Goal: Obtain resource: Download file/media

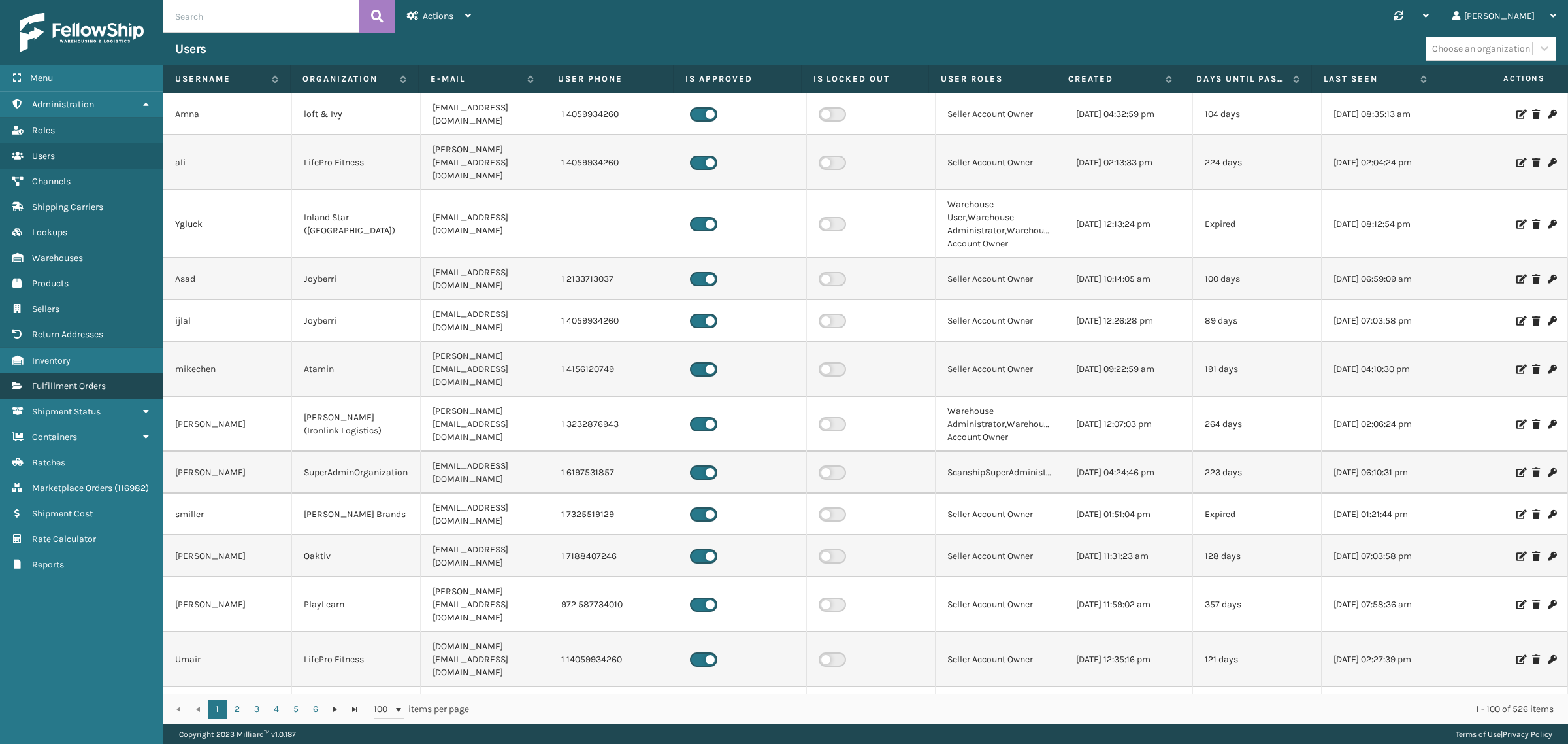
click at [98, 381] on span "Fulfillment Orders" at bounding box center [69, 386] width 74 height 11
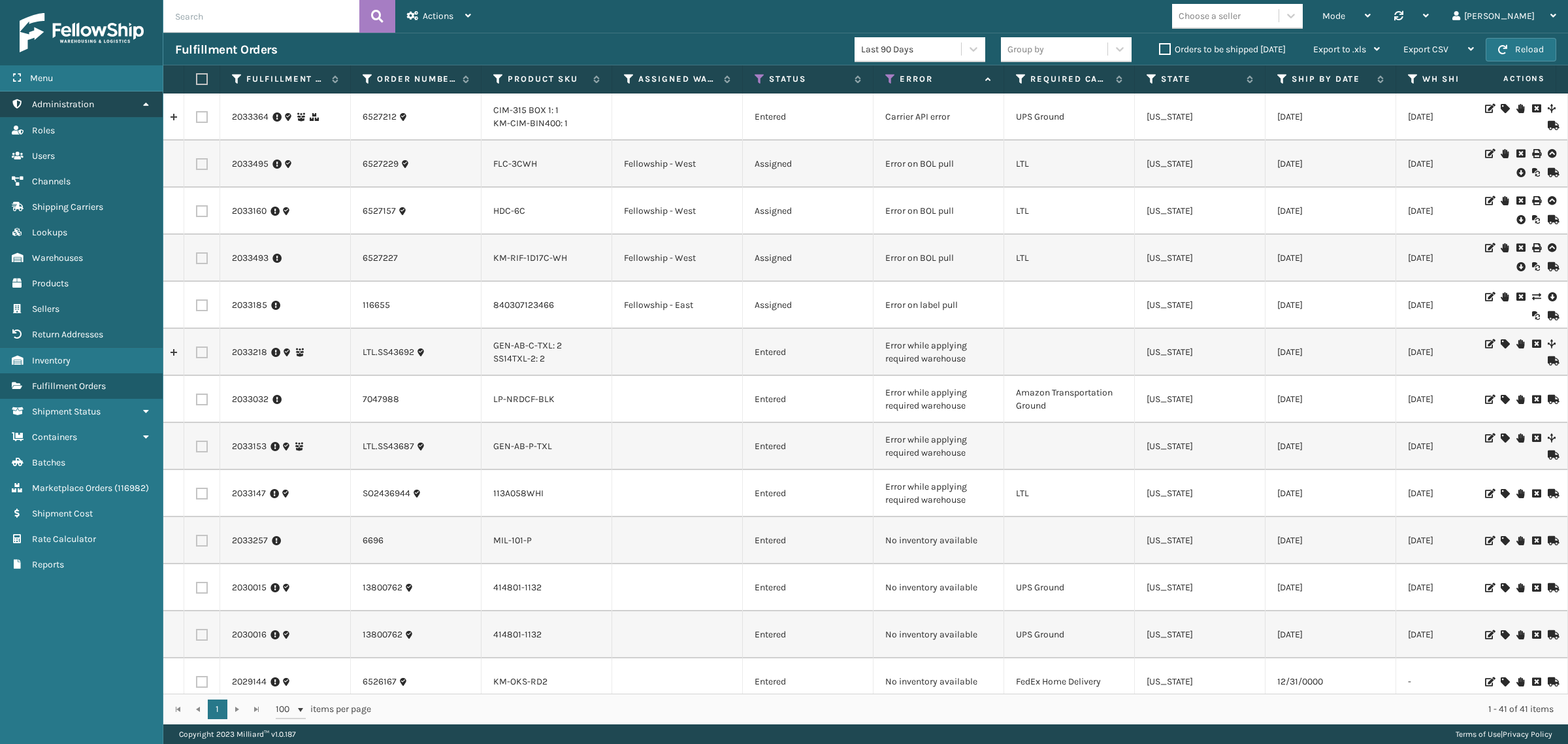
click at [148, 92] on link "Administration" at bounding box center [81, 105] width 163 height 26
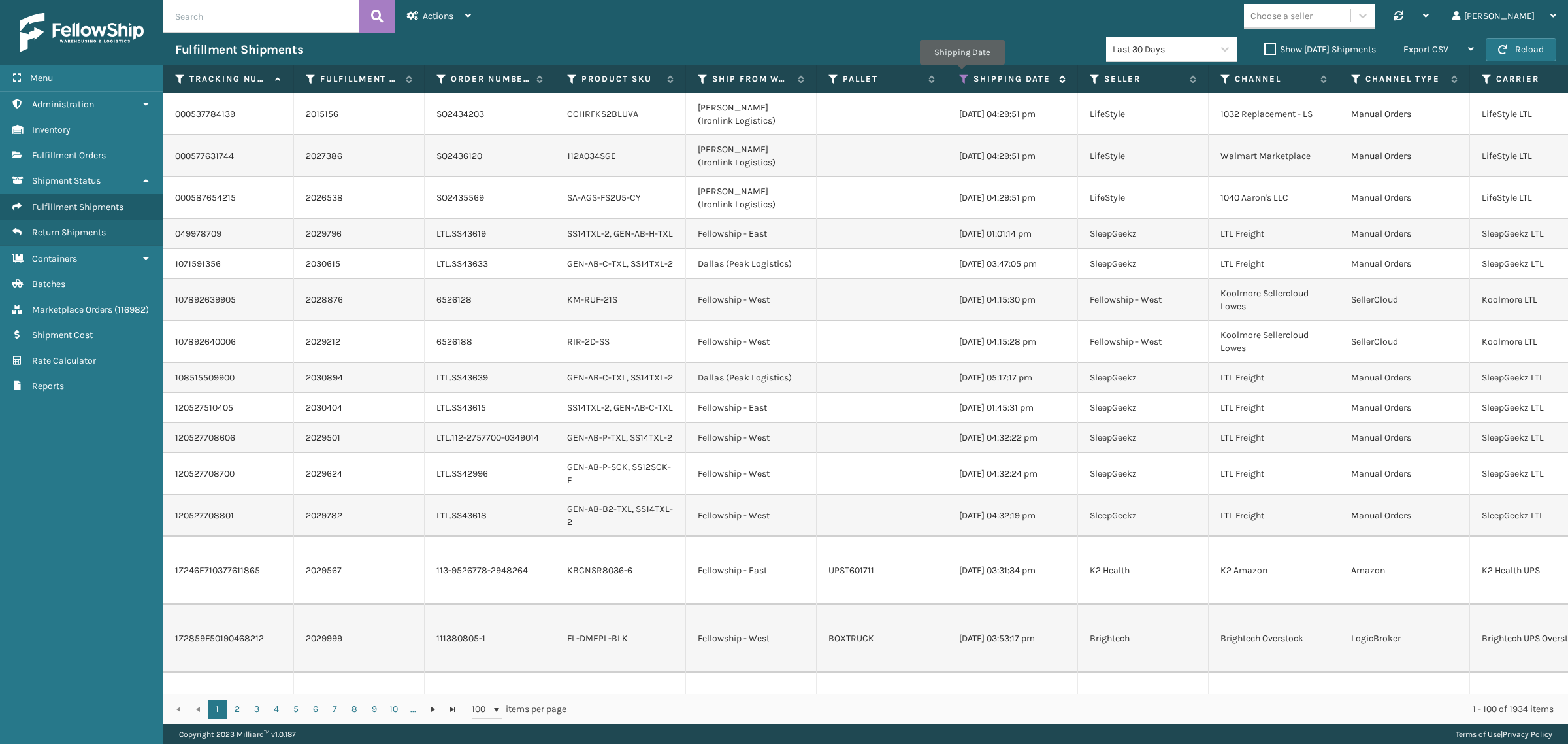
click at [962, 74] on icon at bounding box center [964, 79] width 11 height 12
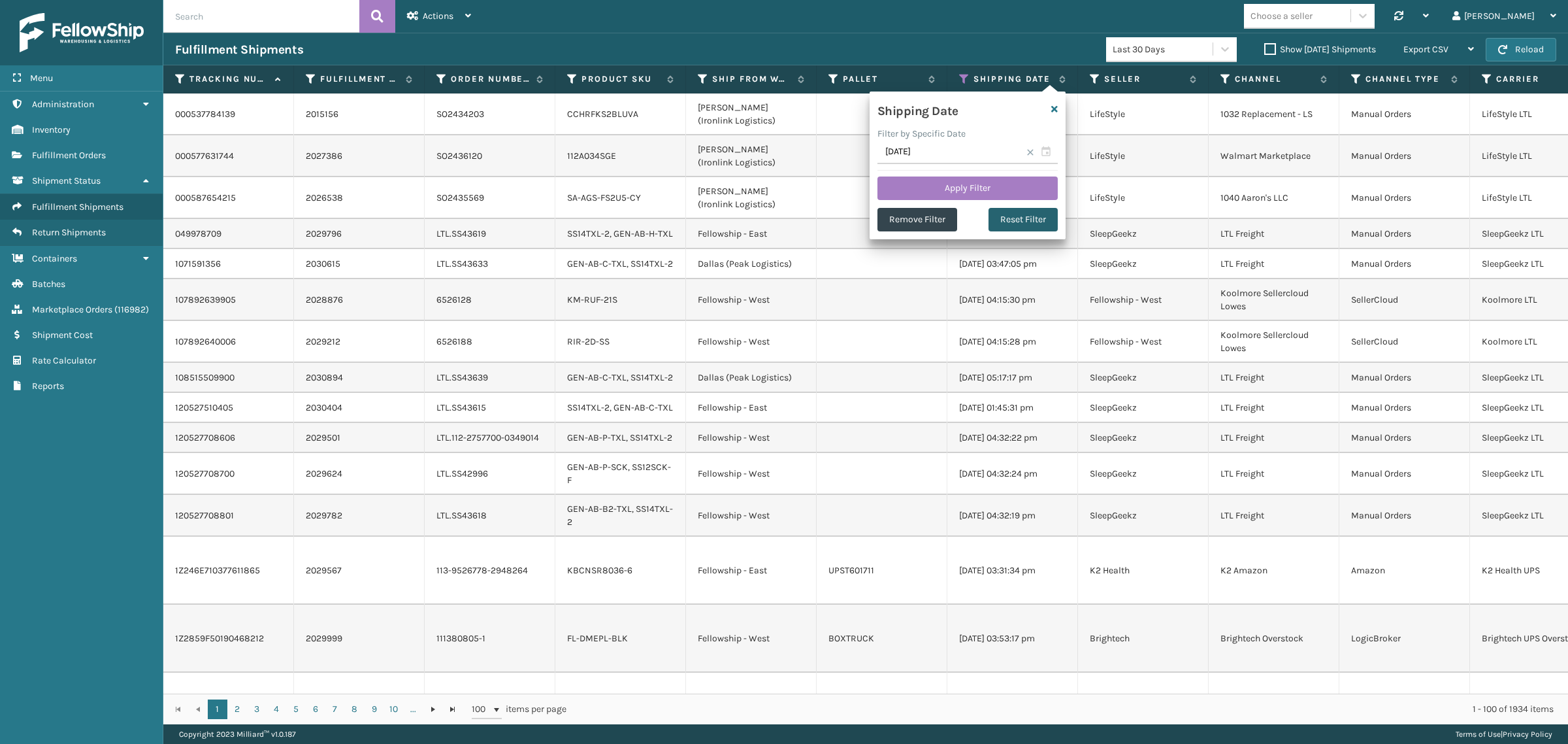
click at [1031, 216] on button "Reset Filter" at bounding box center [1023, 219] width 69 height 23
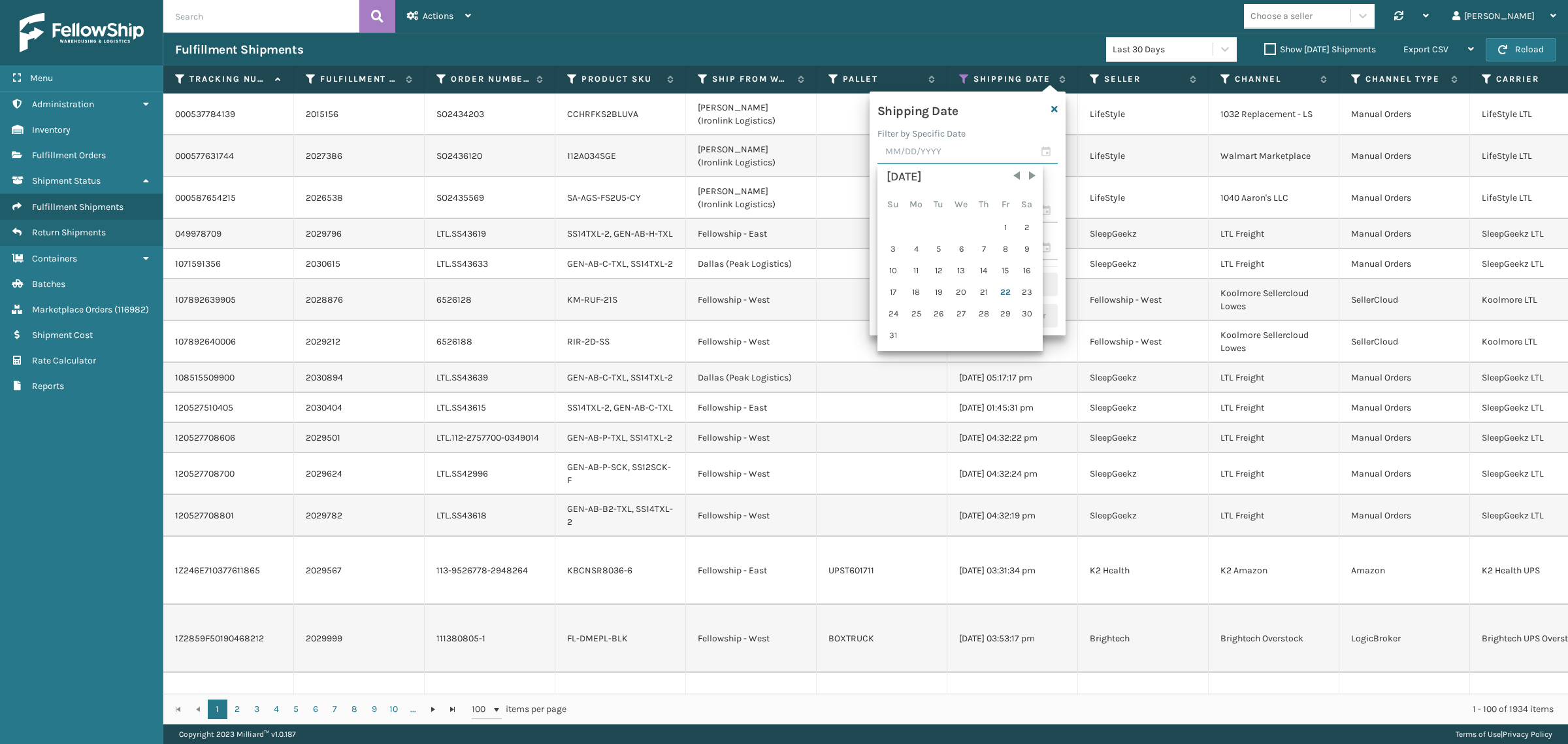
click at [929, 158] on input "text" at bounding box center [968, 152] width 181 height 23
click at [981, 289] on div "21" at bounding box center [984, 292] width 20 height 20
type input "[DATE]"
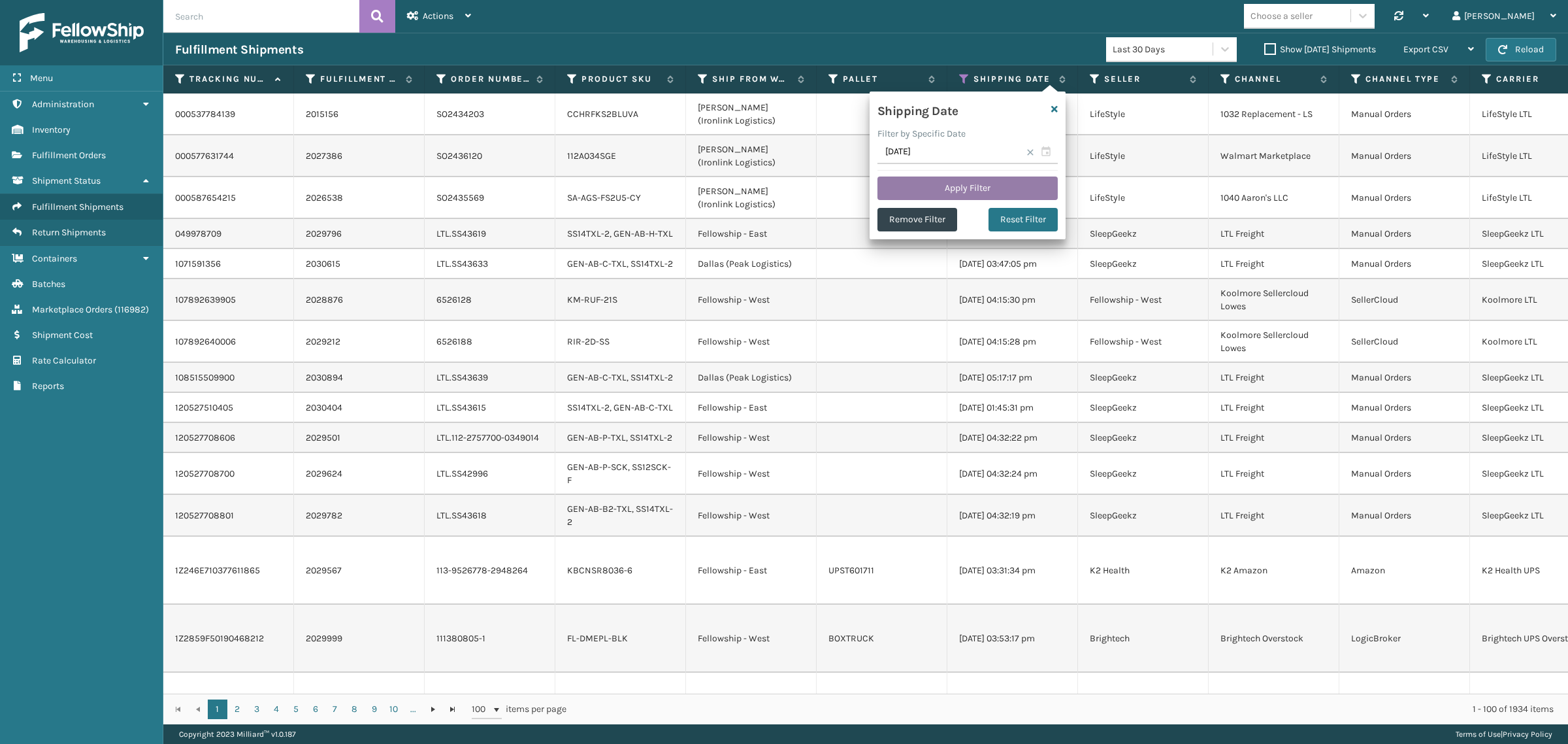
click at [988, 184] on button "Apply Filter" at bounding box center [968, 188] width 181 height 23
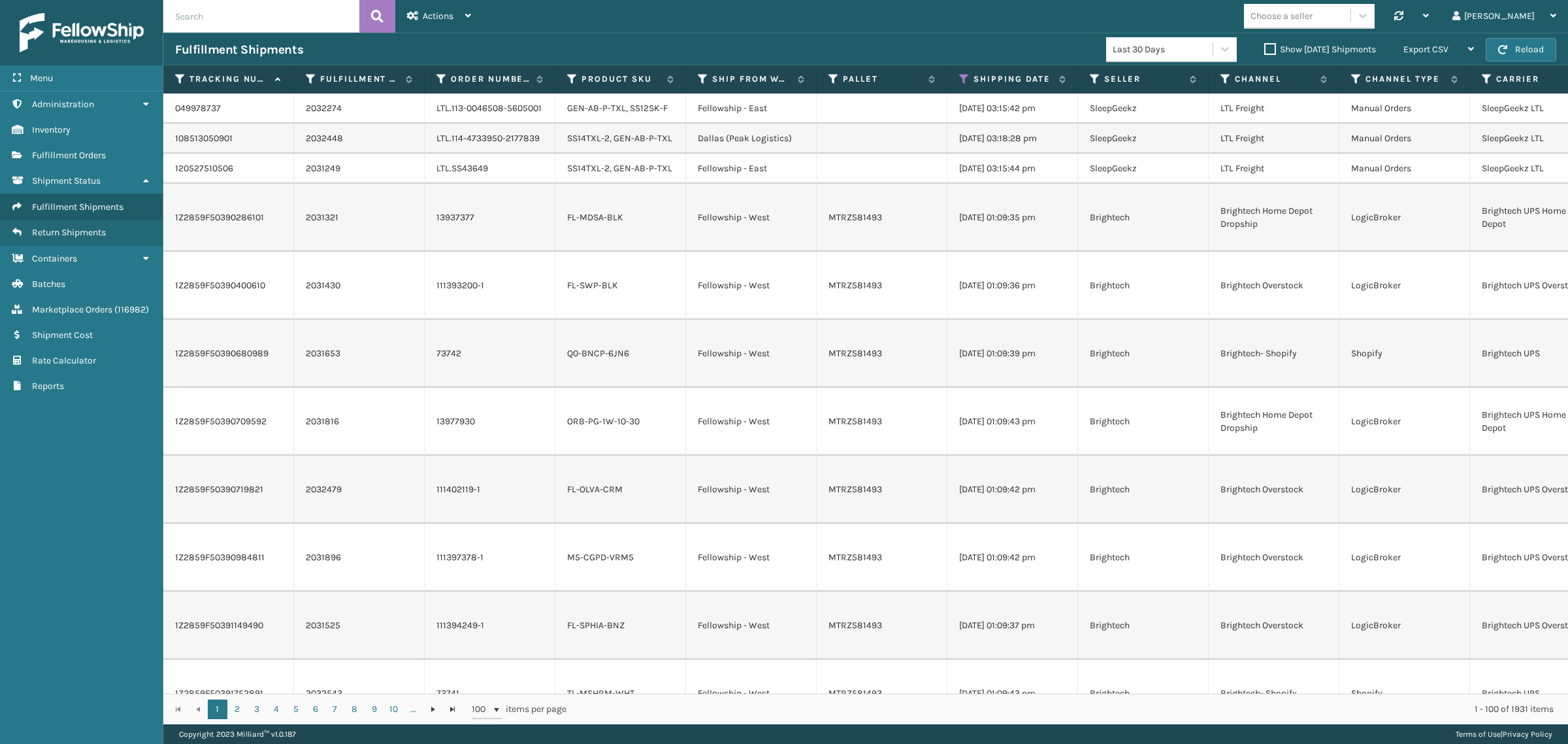
click at [1264, 47] on label "Show [DATE] Shipments" at bounding box center [1320, 50] width 112 height 11
click at [1264, 47] on input "Show [DATE] Shipments" at bounding box center [1264, 46] width 1 height 9
click at [1264, 44] on label "Show [DATE] Shipments" at bounding box center [1320, 50] width 112 height 11
click at [1264, 44] on input "Show [DATE] Shipments" at bounding box center [1264, 46] width 1 height 9
click at [964, 76] on icon at bounding box center [964, 79] width 11 height 12
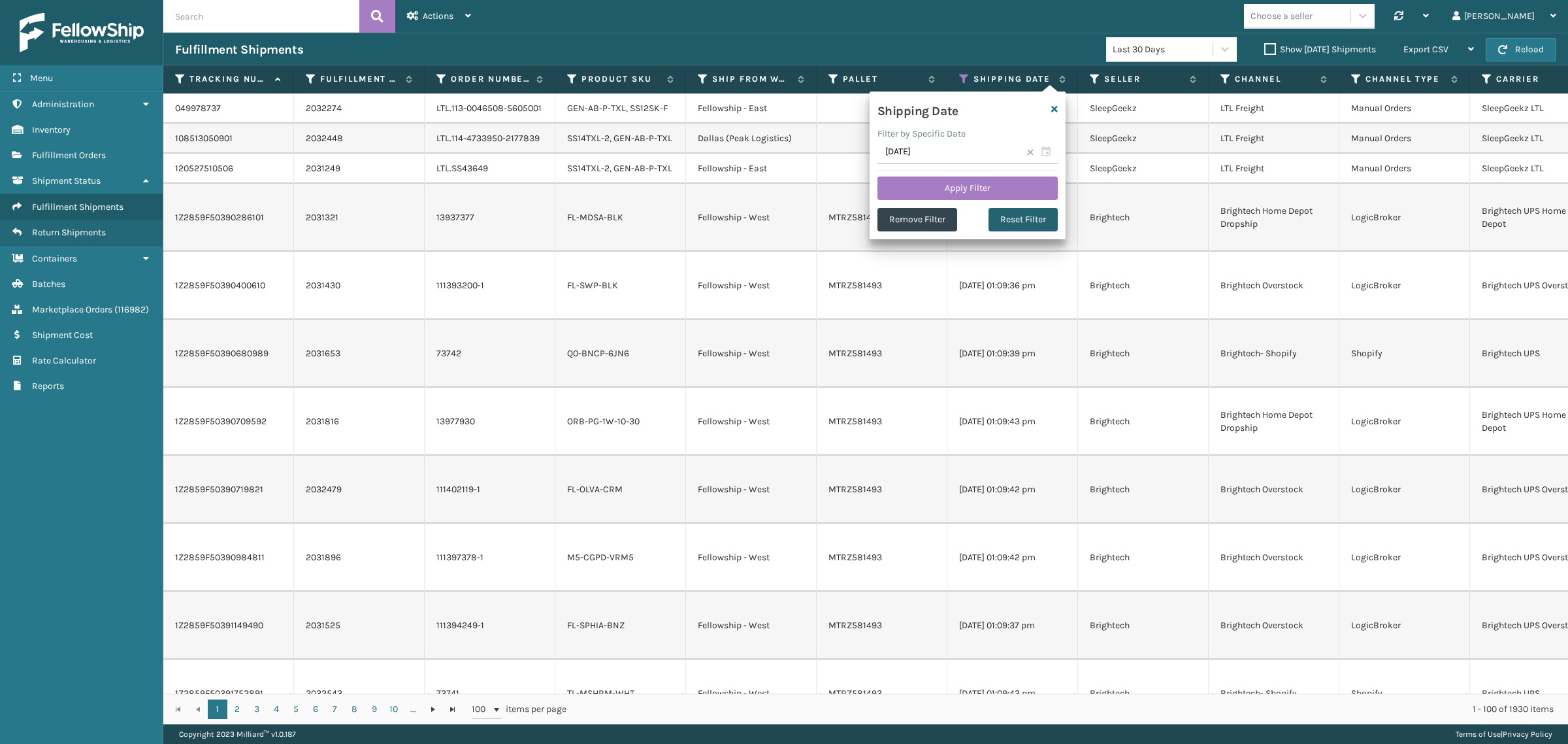
click at [1016, 224] on button "Reset Filter" at bounding box center [1023, 219] width 69 height 23
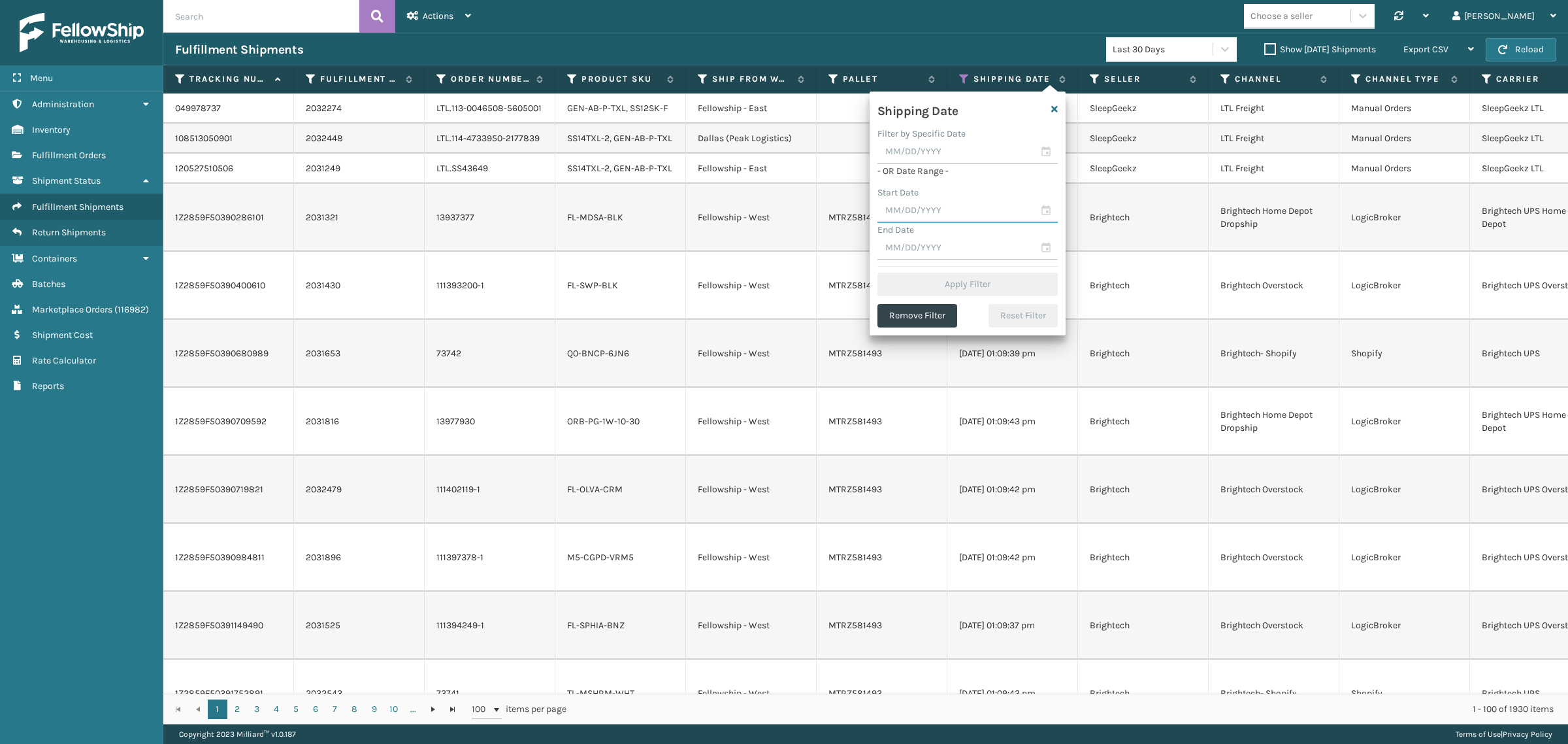
click at [929, 207] on input "text" at bounding box center [968, 211] width 181 height 23
click at [1001, 326] on div "15" at bounding box center [1006, 329] width 20 height 20
type input "[DATE]"
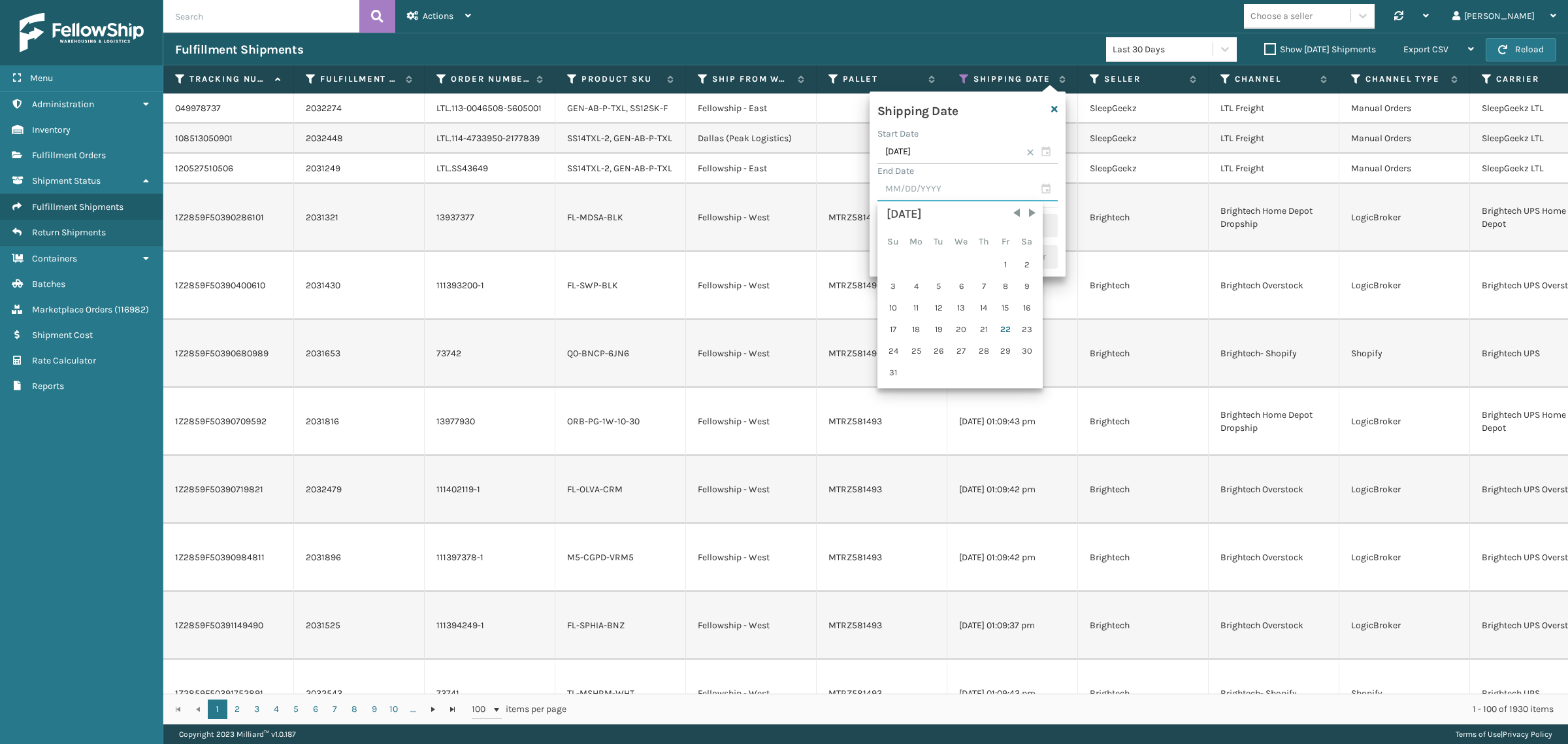
click at [948, 191] on input "text" at bounding box center [968, 189] width 181 height 23
click at [977, 326] on div "21" at bounding box center [984, 329] width 20 height 20
type input "[DATE]"
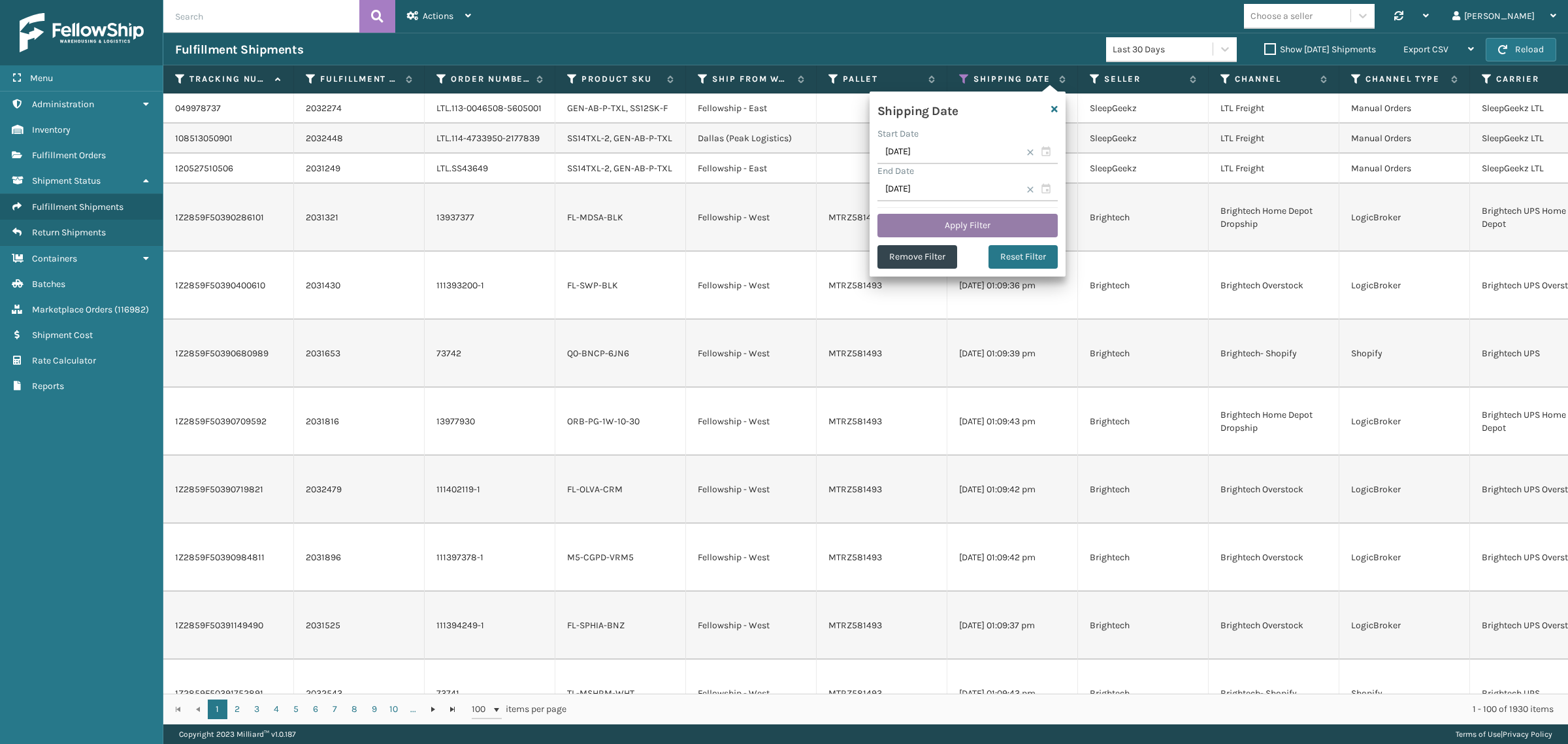
click at [971, 219] on button "Apply Filter" at bounding box center [968, 225] width 181 height 23
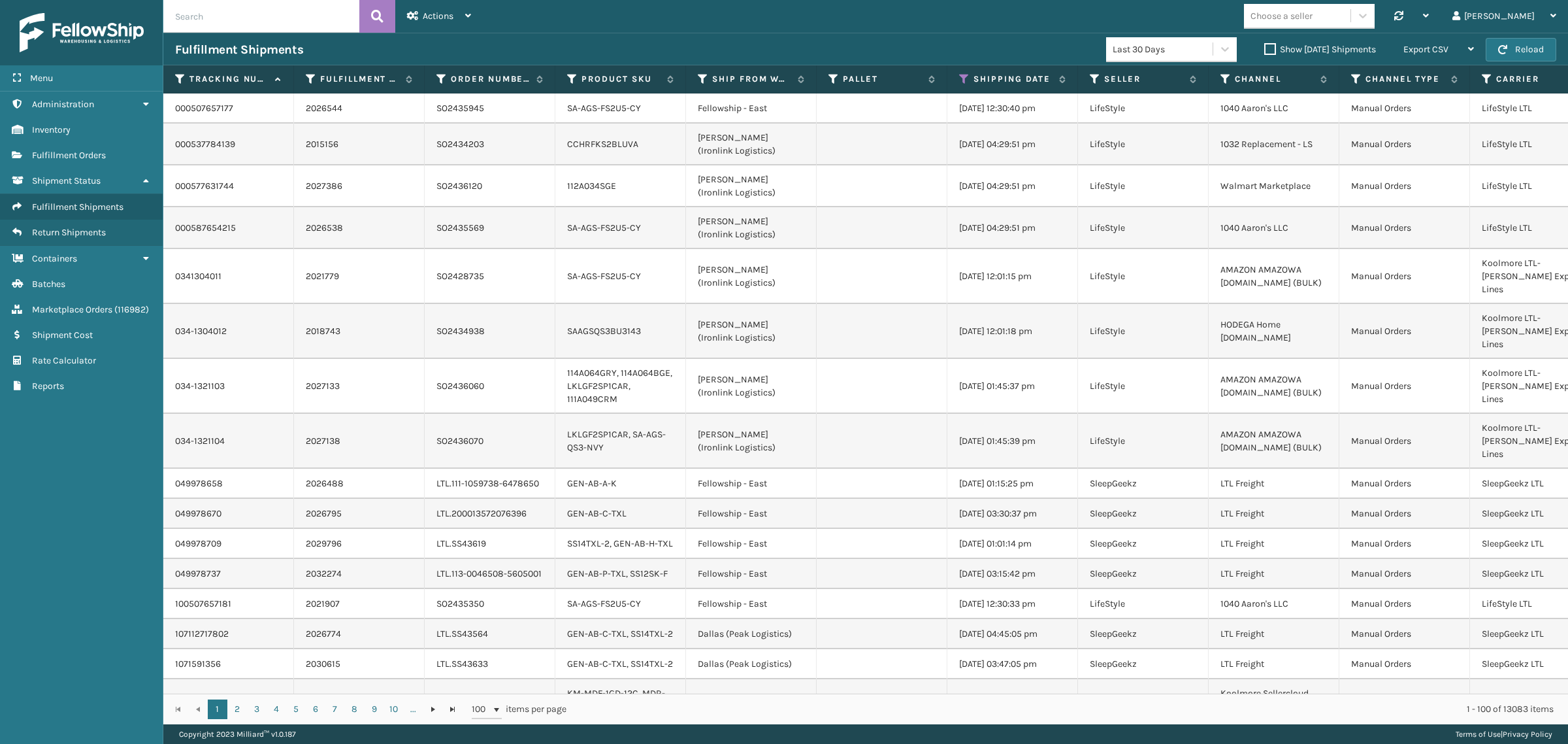
click at [1264, 48] on label "Show [DATE] Shipments" at bounding box center [1320, 50] width 112 height 11
click at [1264, 48] on input "Show [DATE] Shipments" at bounding box center [1264, 46] width 1 height 9
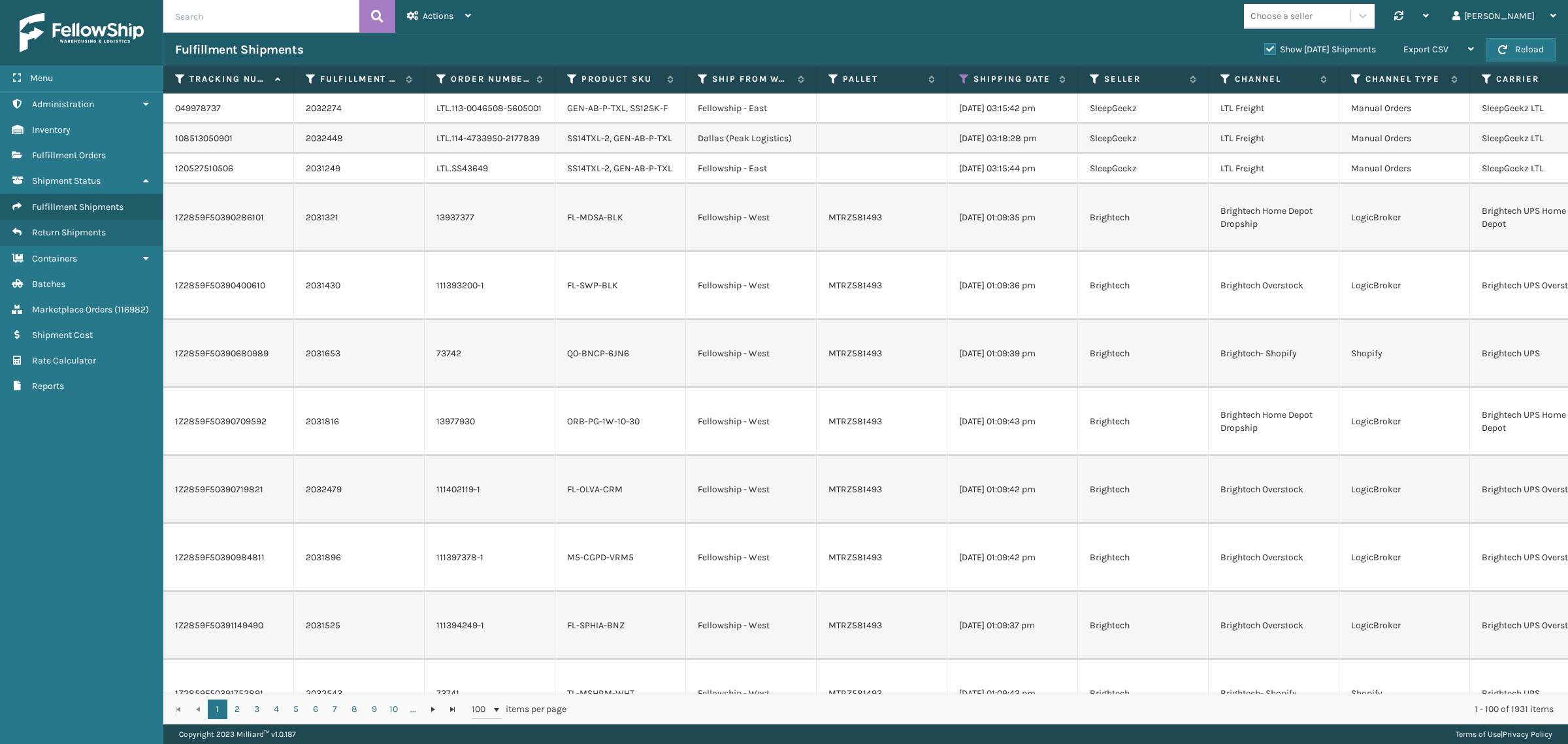
click at [1264, 48] on label "Show [DATE] Shipments" at bounding box center [1320, 50] width 112 height 11
click at [1264, 48] on input "Show [DATE] Shipments" at bounding box center [1264, 46] width 1 height 9
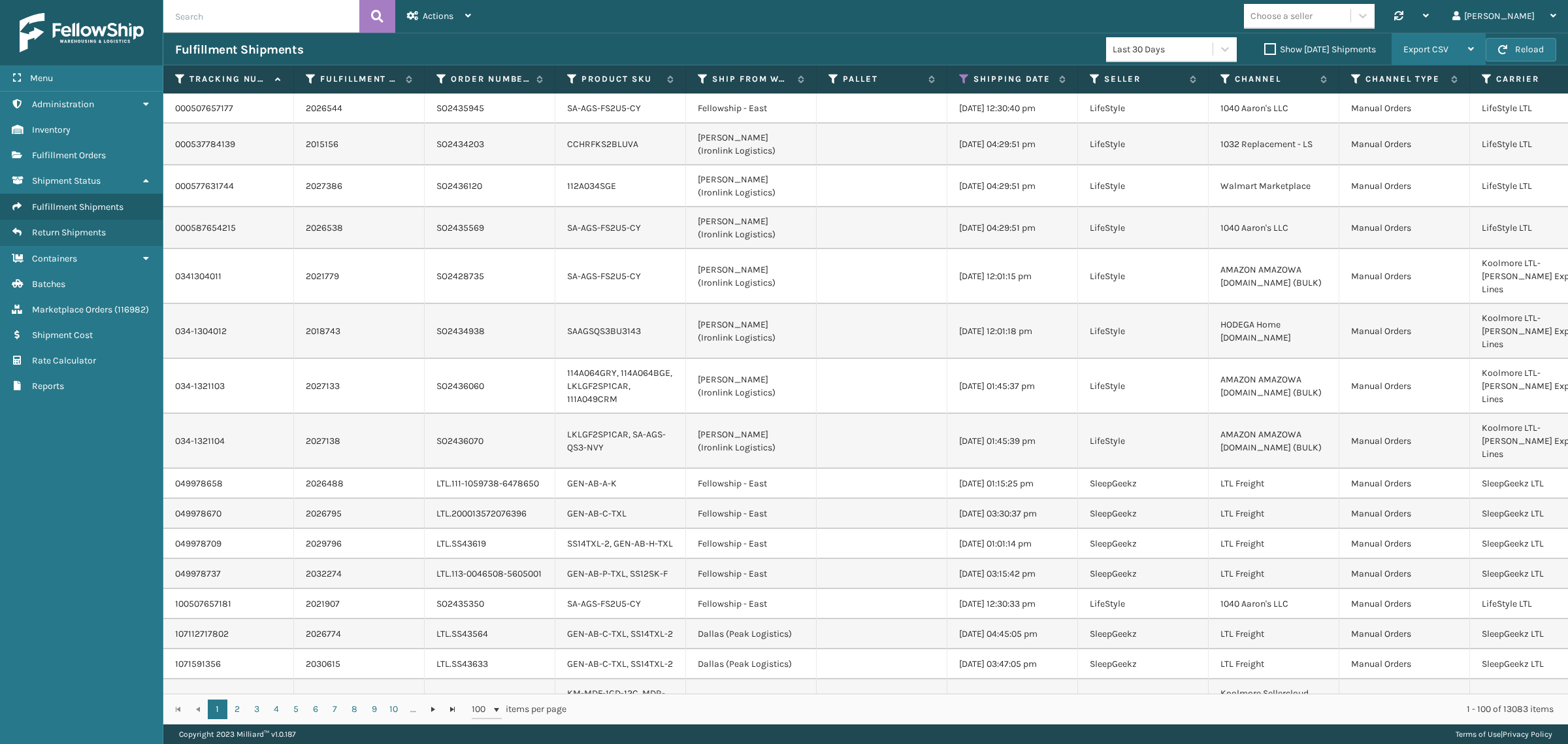
click at [1441, 44] on span "Export CSV" at bounding box center [1426, 50] width 45 height 11
click at [1436, 115] on li "Export All Pages" at bounding box center [1397, 119] width 175 height 36
click at [963, 80] on icon at bounding box center [964, 79] width 11 height 12
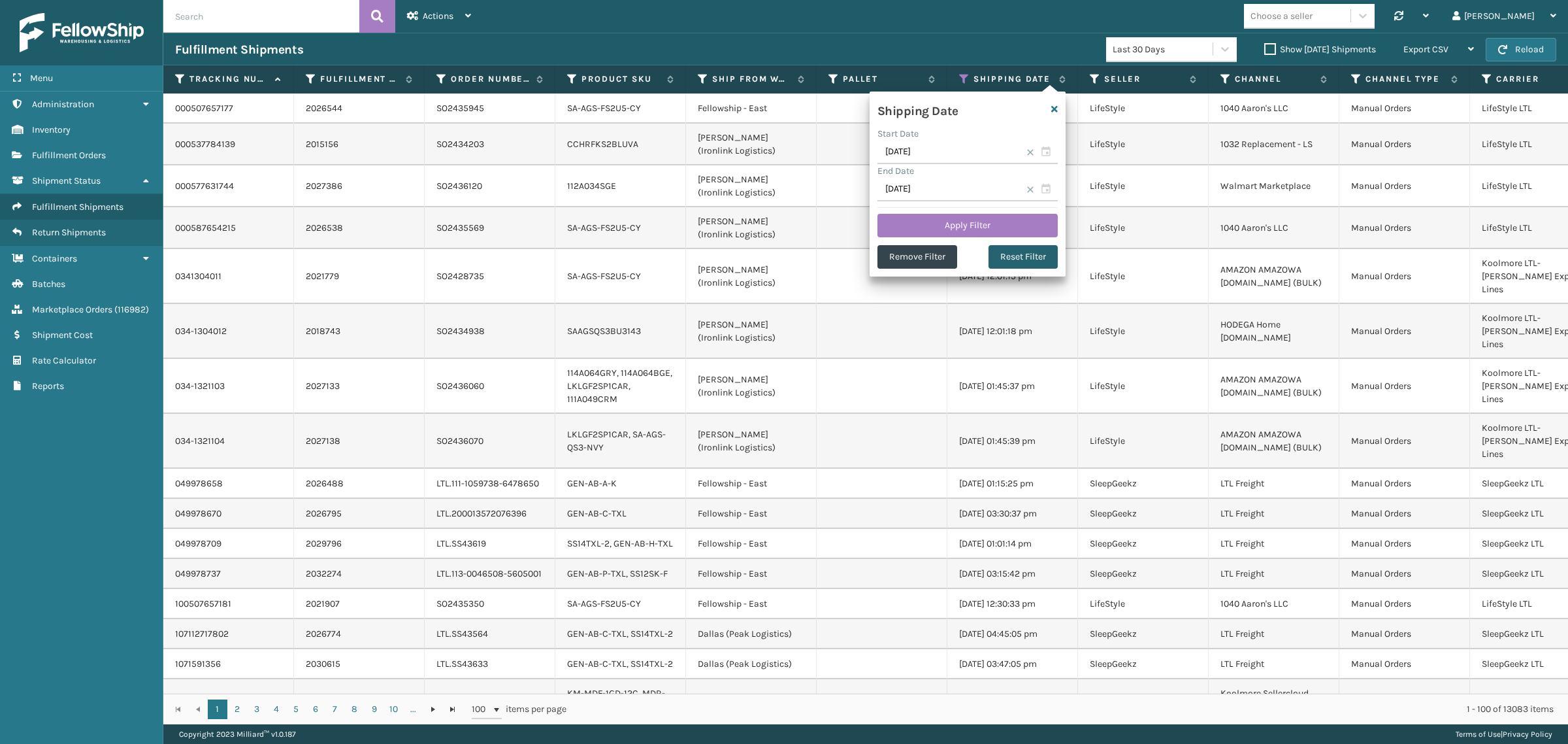
click at [1014, 255] on button "Reset Filter" at bounding box center [1023, 257] width 69 height 23
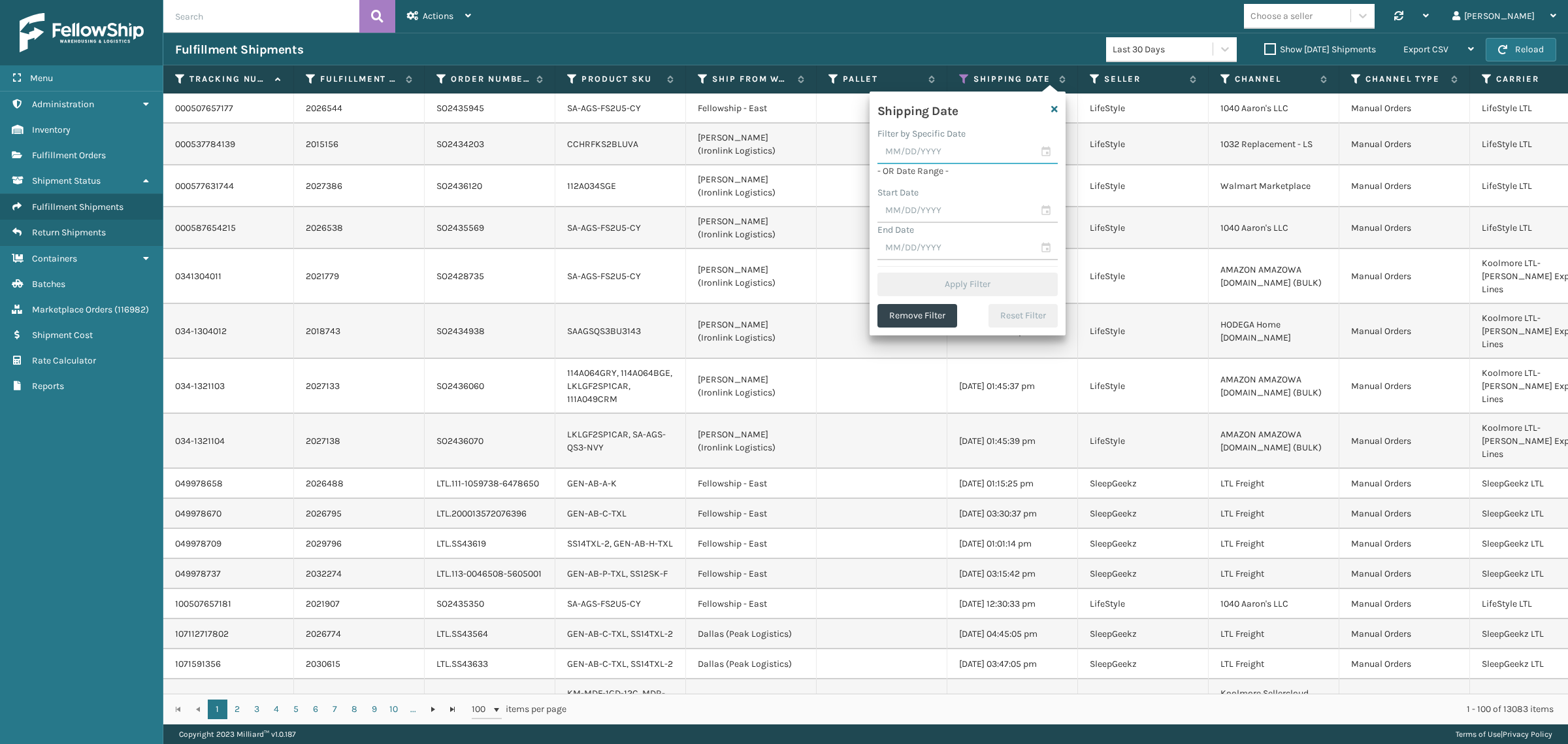
click at [937, 154] on input "text" at bounding box center [968, 152] width 181 height 23
click at [981, 286] on div "21" at bounding box center [984, 292] width 20 height 20
type input "[DATE]"
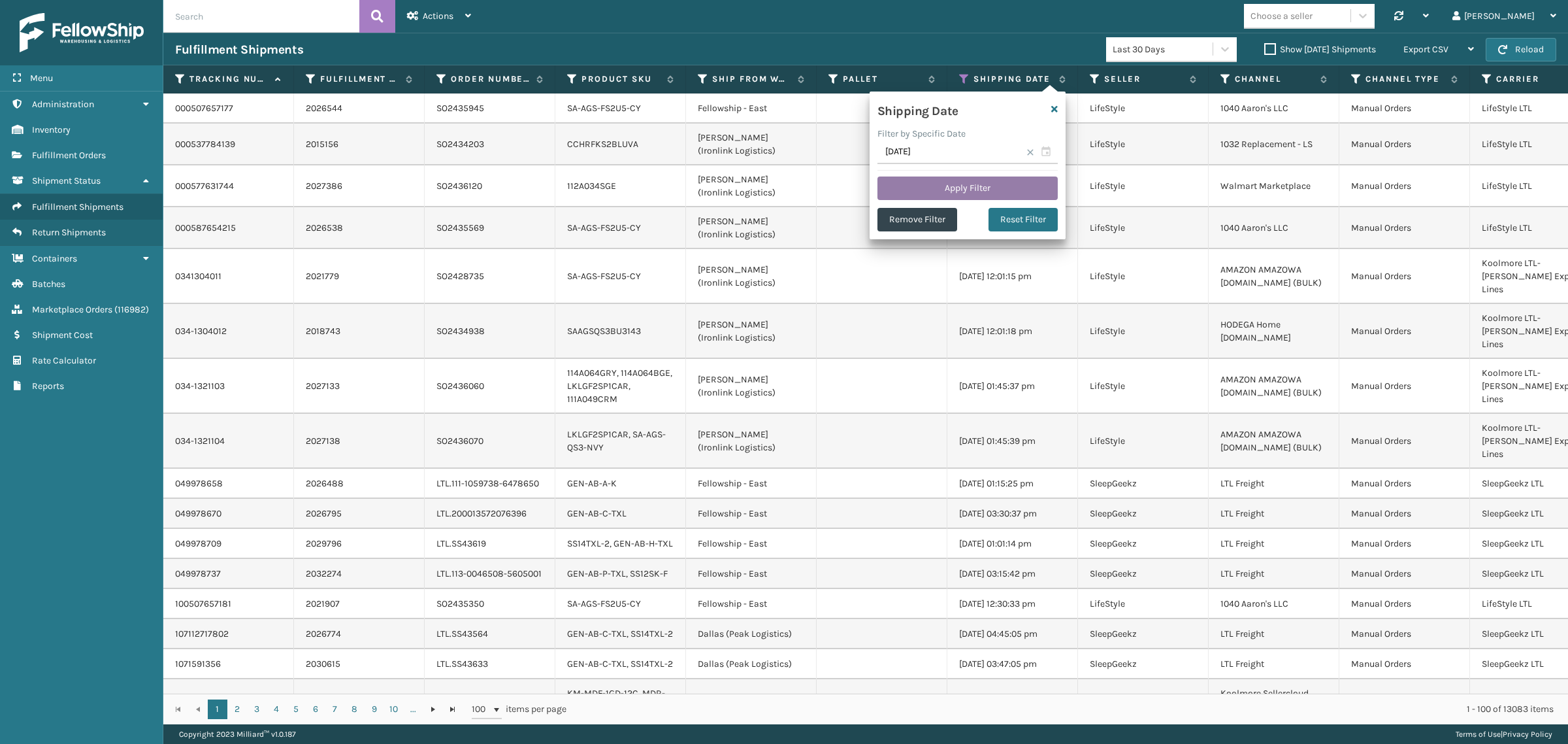
click at [959, 181] on button "Apply Filter" at bounding box center [968, 188] width 181 height 23
